Goal: Task Accomplishment & Management: Manage account settings

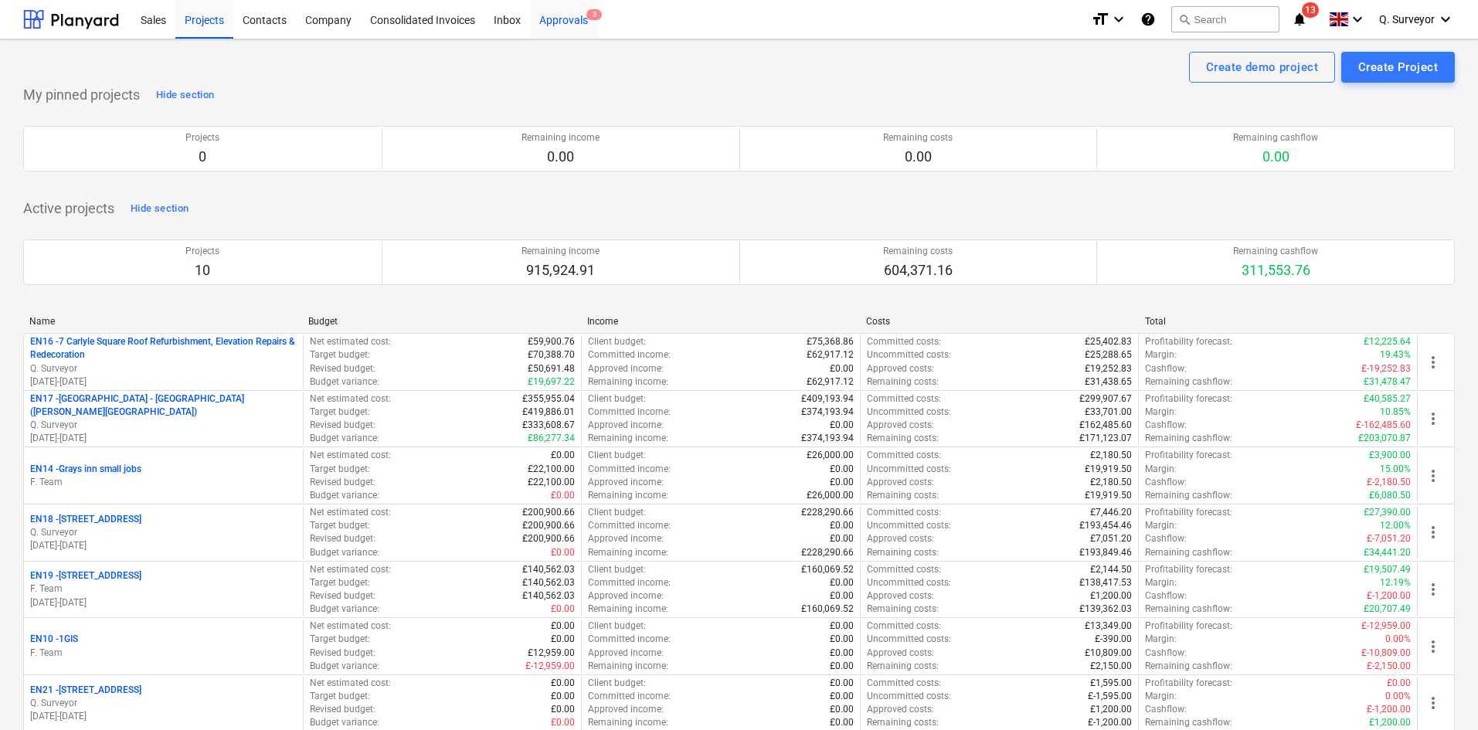
click at [571, 17] on div "Approvals 3" at bounding box center [563, 18] width 67 height 39
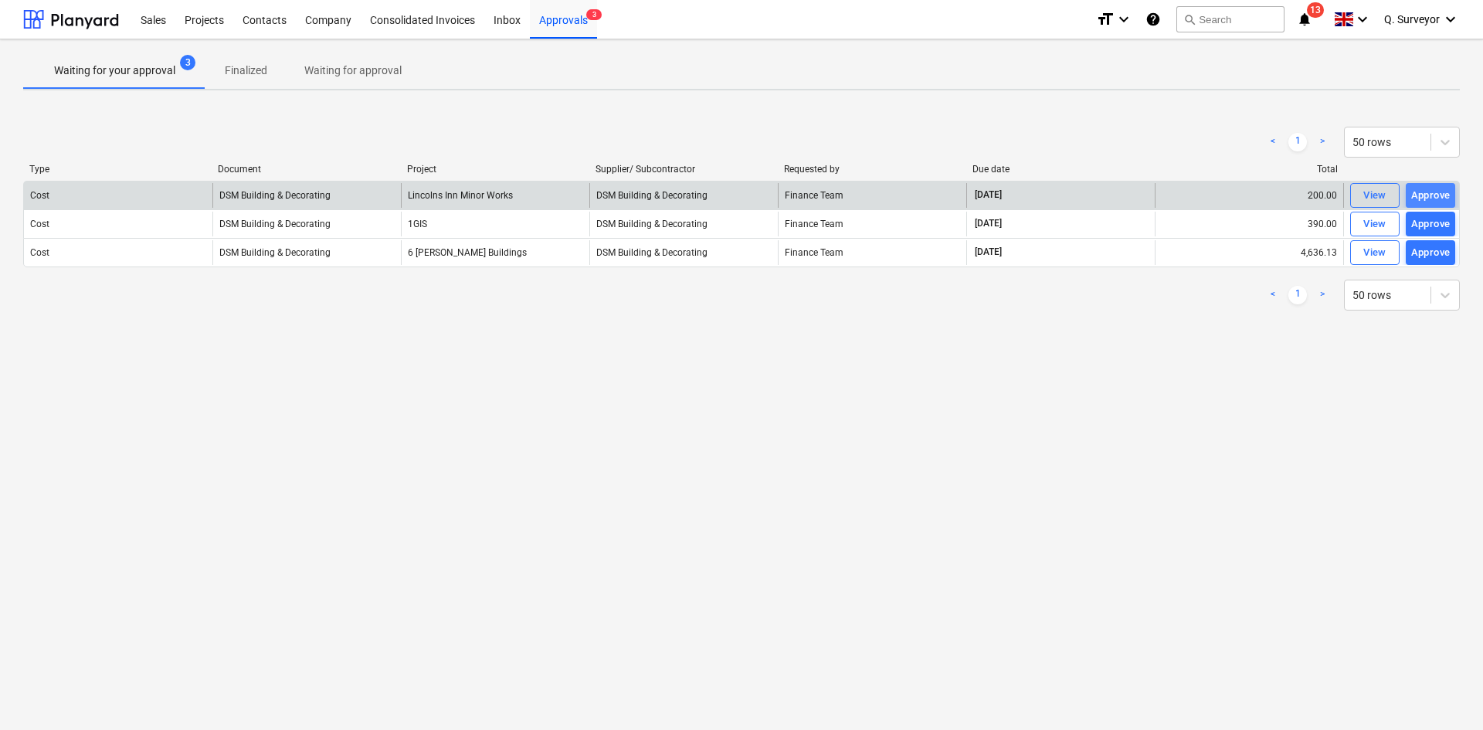
click at [1443, 193] on div "Approve" at bounding box center [1431, 196] width 39 height 18
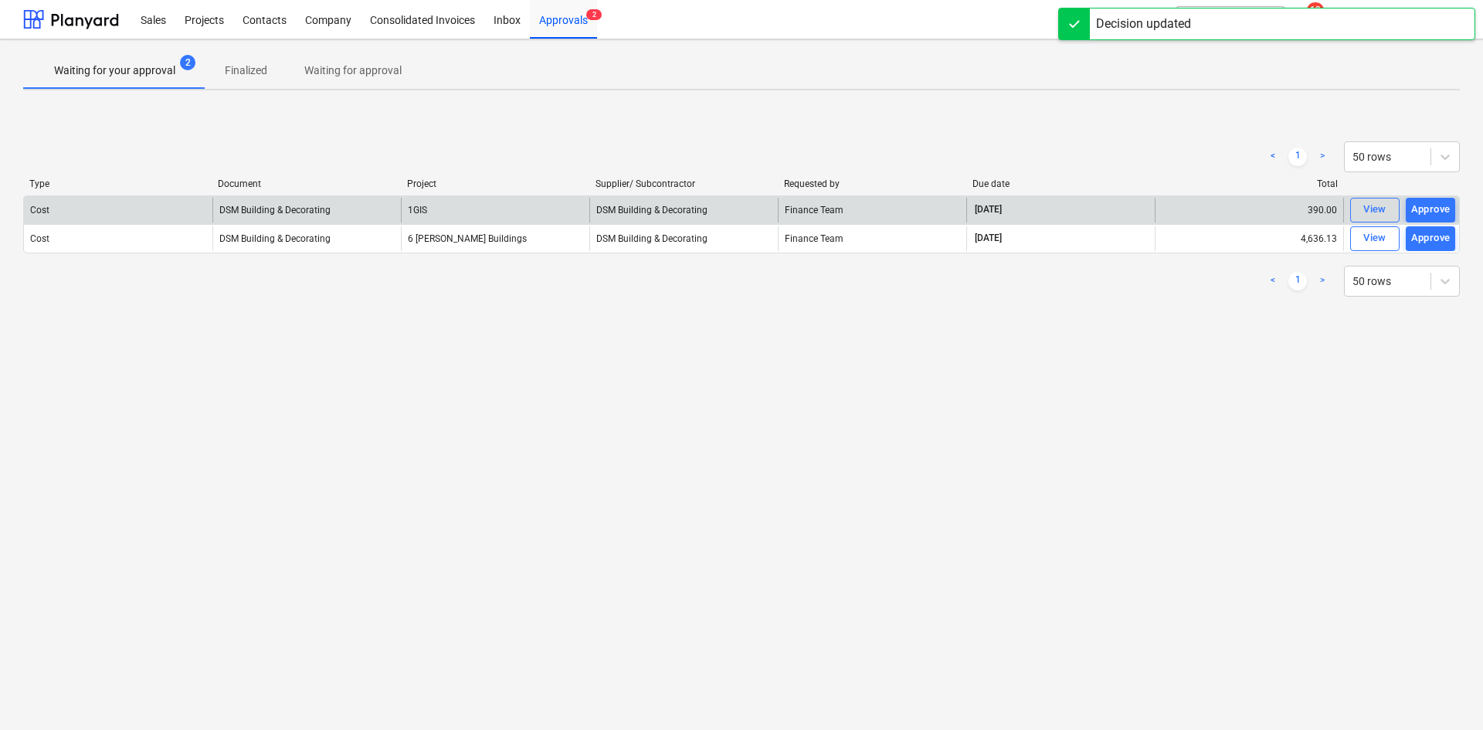
click at [1444, 195] on div "Cost DSM Building & Decorating 1GIS DSM Building & Decorating Finance Team [DAT…" at bounding box center [741, 209] width 1437 height 29
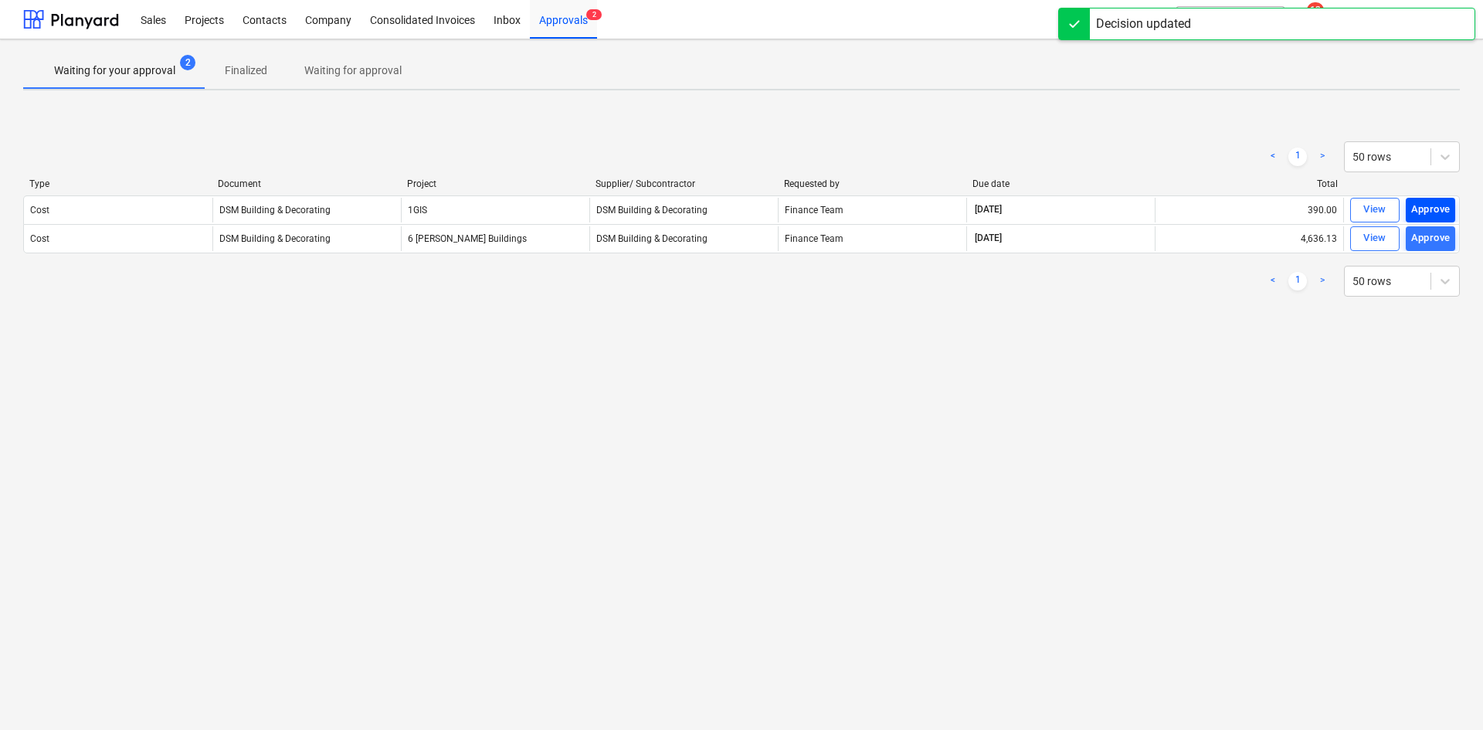
click at [1444, 206] on div "Approve" at bounding box center [1431, 210] width 39 height 18
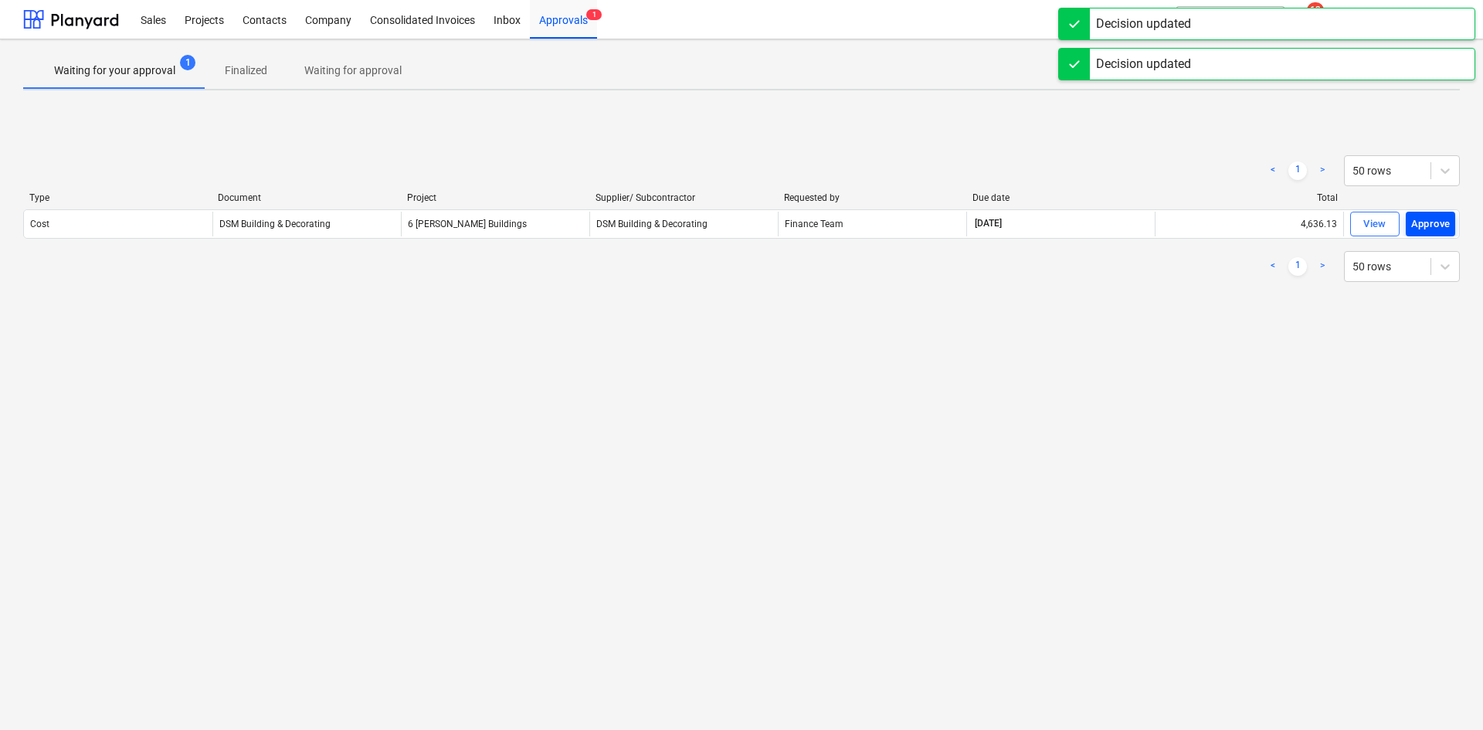
click at [1441, 219] on div "Approve" at bounding box center [1431, 225] width 39 height 18
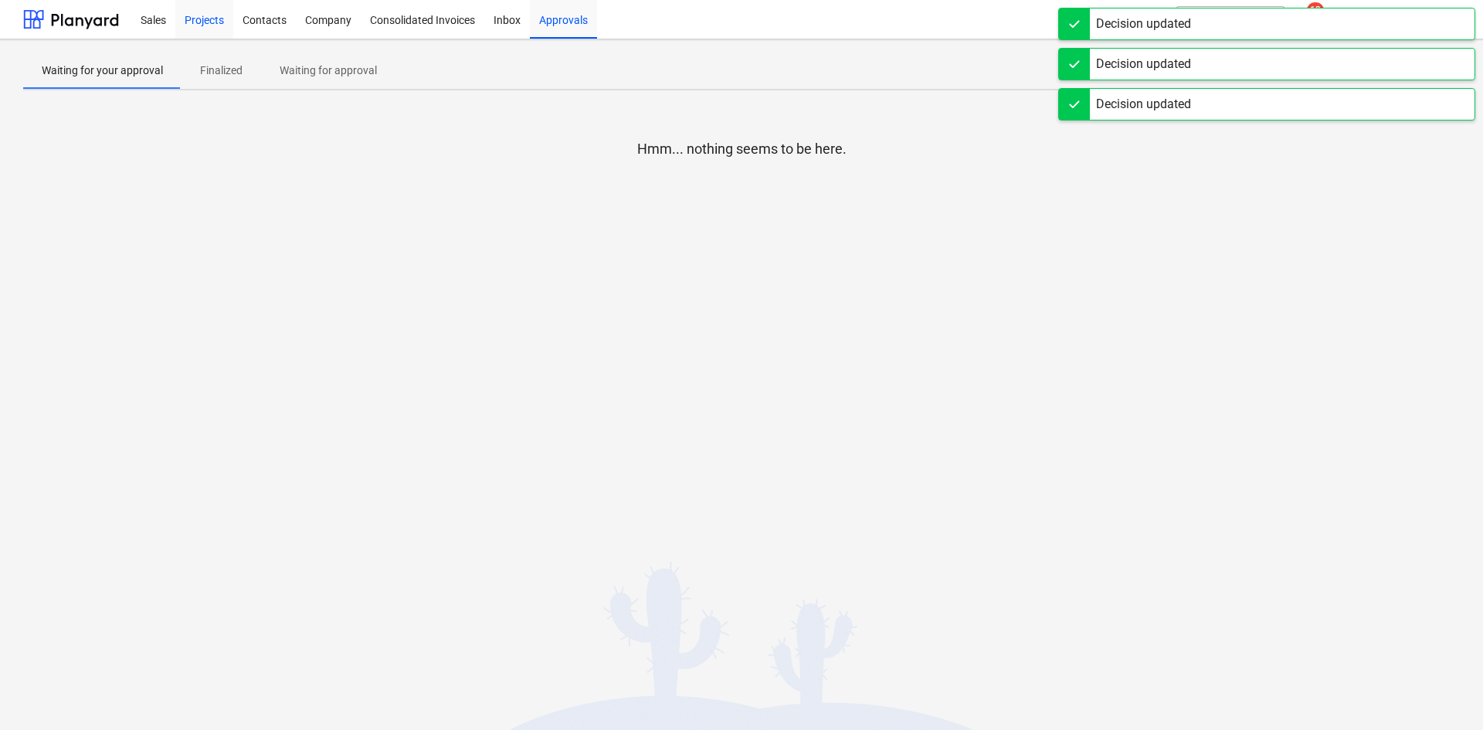
click at [209, 19] on div "Projects" at bounding box center [204, 18] width 58 height 39
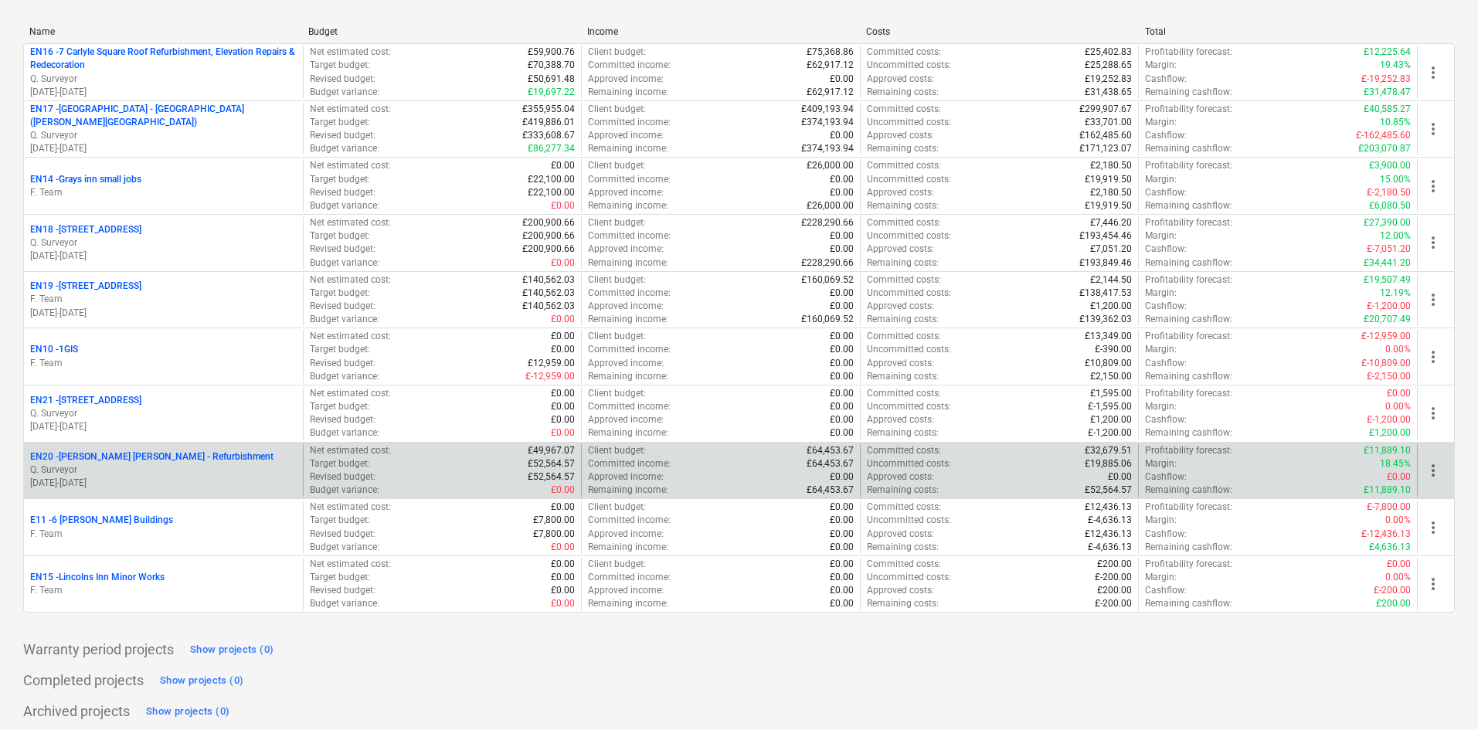
scroll to position [296, 0]
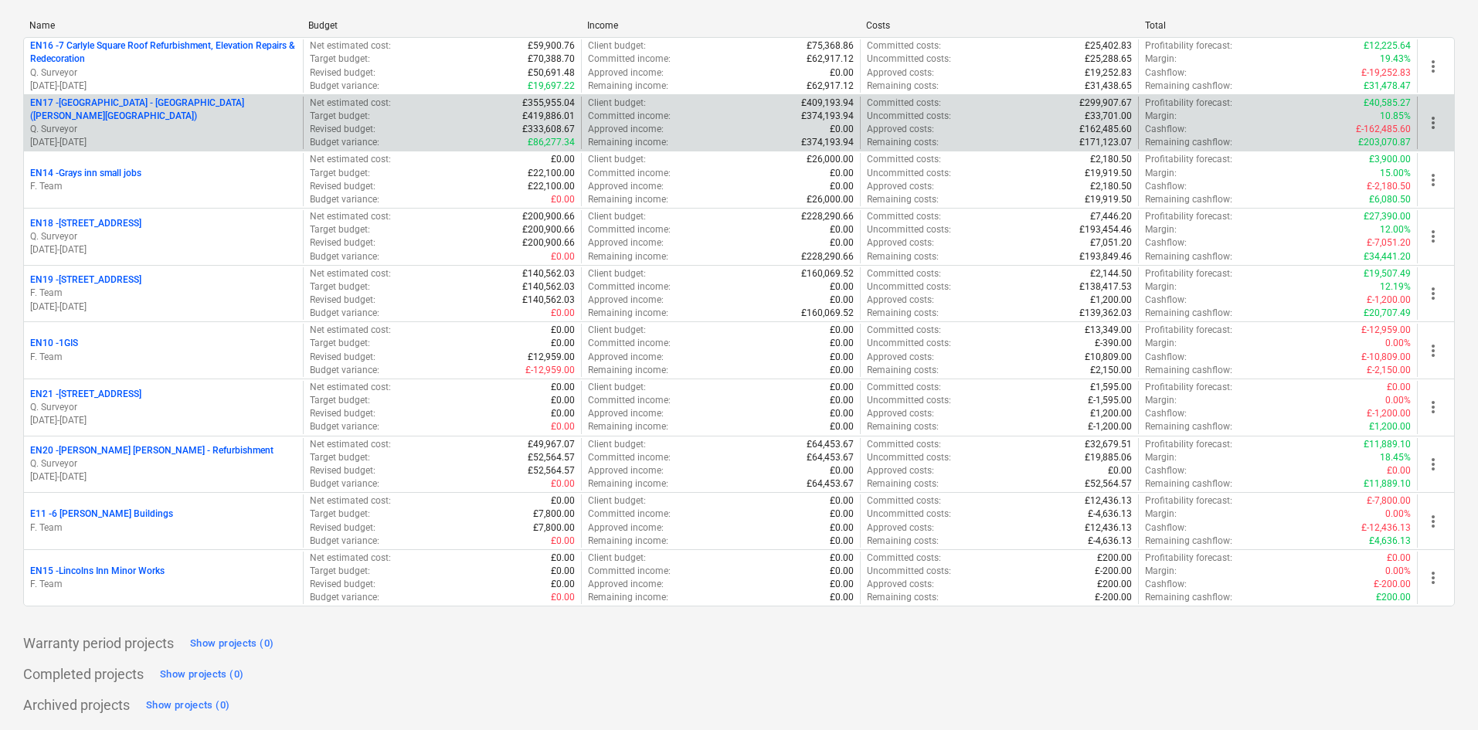
click at [196, 136] on p "[DATE] - [DATE]" at bounding box center [163, 142] width 267 height 13
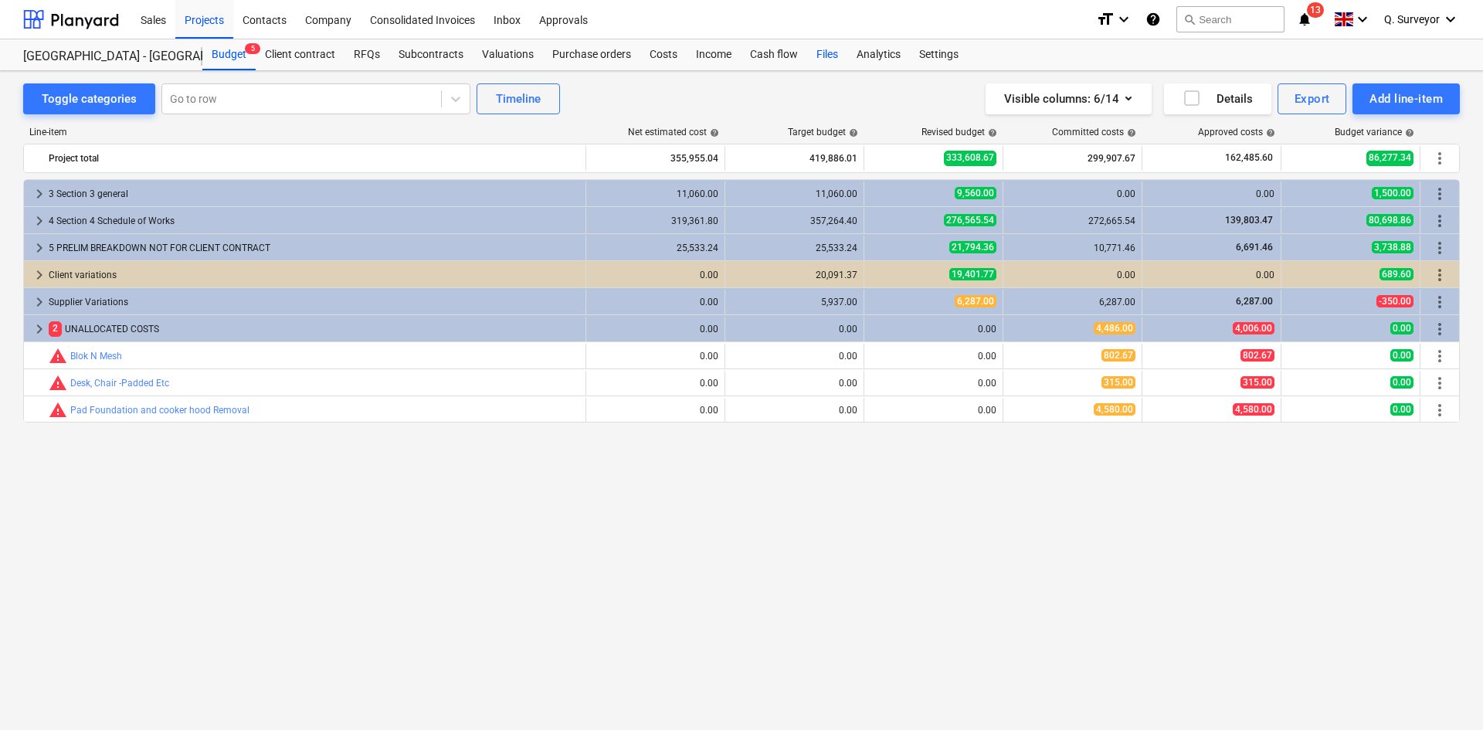
click at [826, 44] on div "Files" at bounding box center [827, 54] width 40 height 31
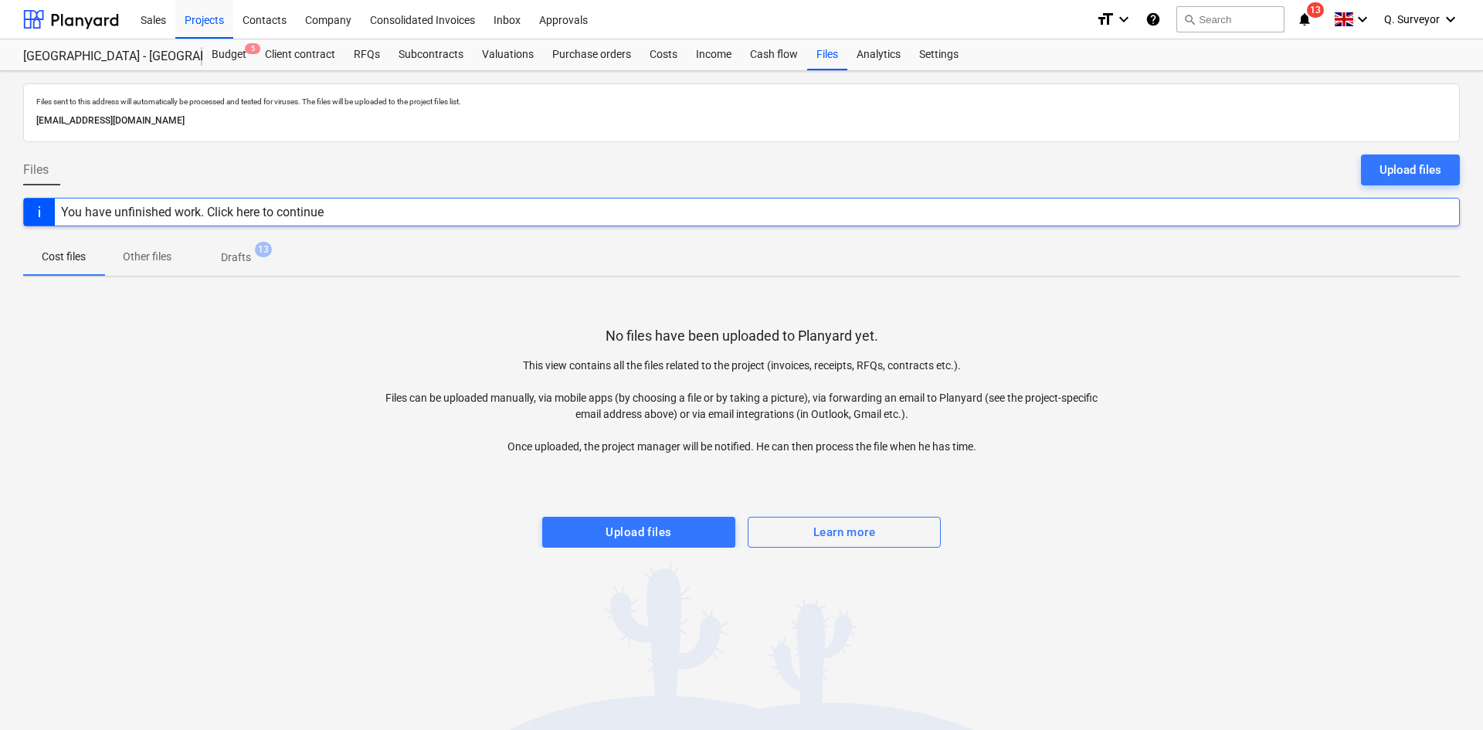
drag, startPoint x: 321, startPoint y: 121, endPoint x: 29, endPoint y: 125, distance: 292.1
click at [29, 125] on div "Files sent to this address will automatically be processed and tested for virus…" at bounding box center [741, 112] width 1437 height 59
copy p "[EMAIL_ADDRESS][DOMAIN_NAME]"
